Goal: Find specific page/section: Find specific page/section

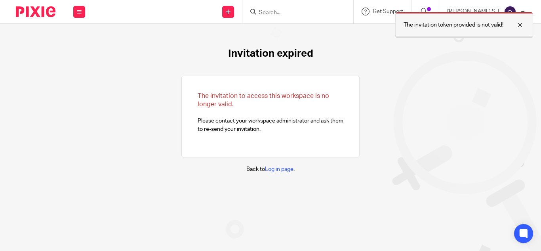
click at [518, 25] on div at bounding box center [514, 25] width 21 height 10
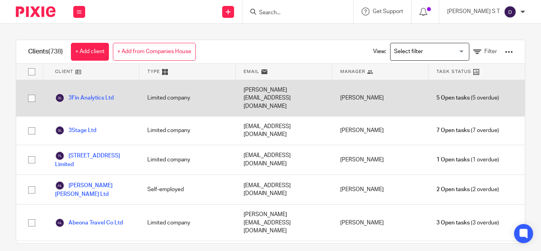
click at [392, 52] on input "Search for option" at bounding box center [428, 52] width 73 height 14
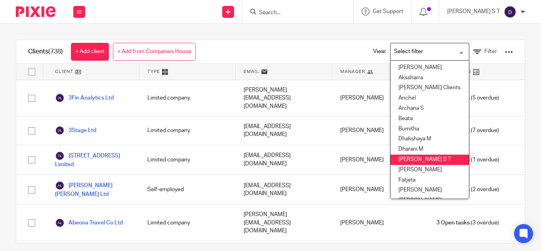
click at [407, 157] on li "[PERSON_NAME] S T" at bounding box center [430, 160] width 78 height 10
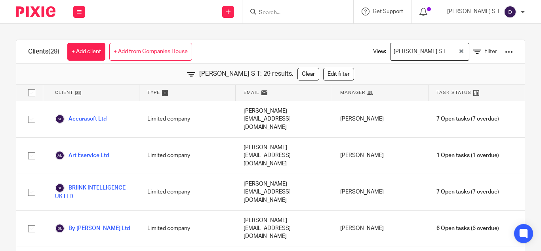
click at [301, 10] on input "Search" at bounding box center [293, 13] width 71 height 7
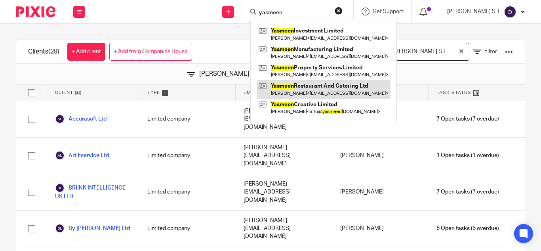
type input "yasmeen"
click at [323, 93] on link at bounding box center [324, 89] width 134 height 18
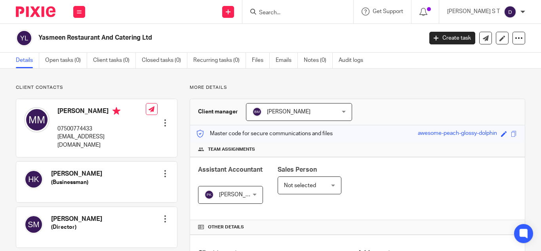
click at [302, 14] on input "Search" at bounding box center [293, 13] width 71 height 7
